Goal: Information Seeking & Learning: Learn about a topic

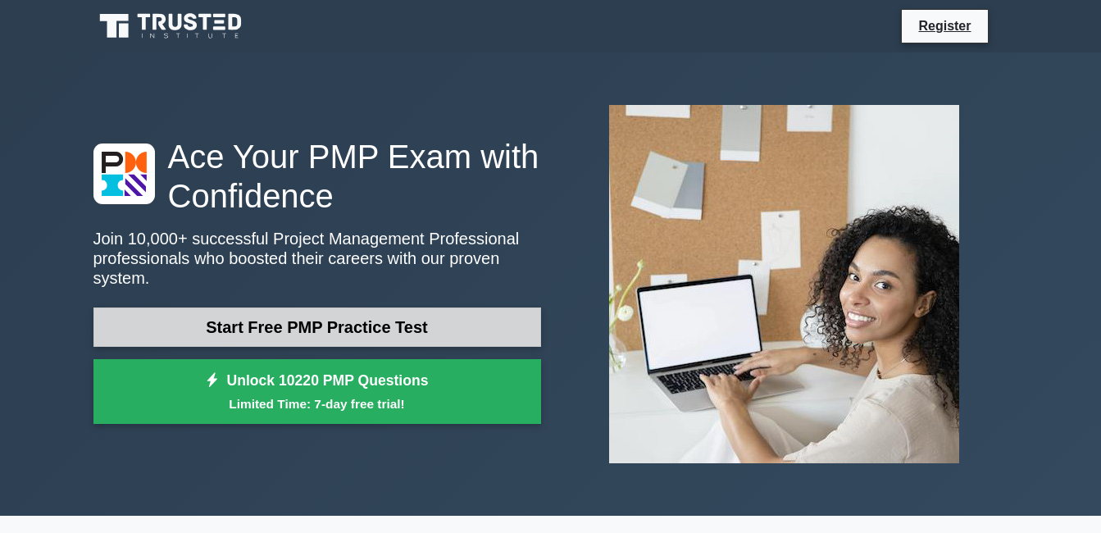
click at [433, 323] on link "Start Free PMP Practice Test" at bounding box center [316, 326] width 447 height 39
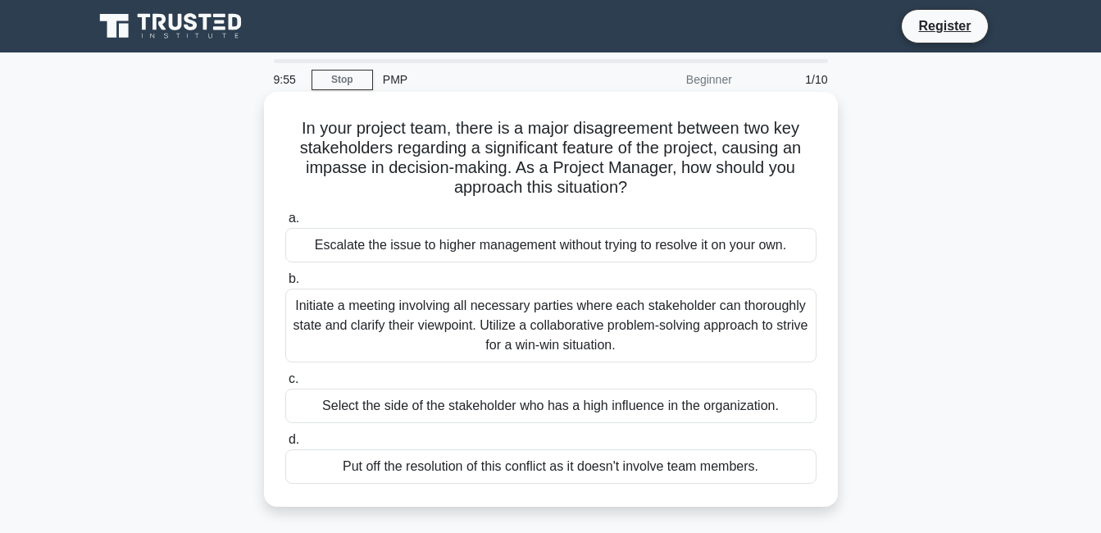
click at [457, 250] on div "Escalate the issue to higher management without trying to resolve it on your ow…" at bounding box center [550, 245] width 531 height 34
click at [285, 224] on input "a. Escalate the issue to higher management without trying to resolve it on your…" at bounding box center [285, 218] width 0 height 11
